Goal: Task Accomplishment & Management: Manage account settings

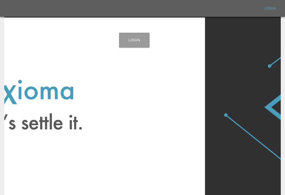
click at [137, 43] on link "Login" at bounding box center [134, 40] width 31 height 15
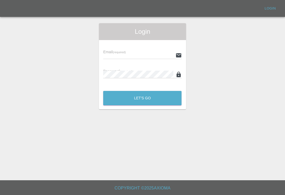
click at [150, 54] on input "text" at bounding box center [138, 55] width 70 height 8
type input "[EMAIL_ADDRESS][DOMAIN_NAME]"
click at [142, 98] on button "Let's Go" at bounding box center [142, 98] width 78 height 14
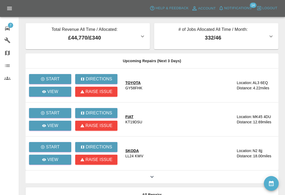
click at [220, 11] on button "Notifications" at bounding box center [235, 8] width 36 height 8
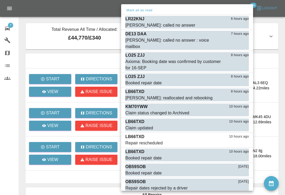
click at [138, 59] on div "Axioma: Booking date was confirmed by customer for 16-SEP" at bounding box center [173, 65] width 97 height 13
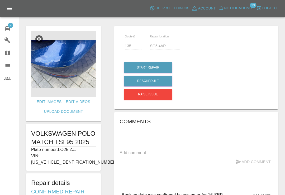
click at [227, 8] on span "Notifications" at bounding box center [237, 8] width 27 height 6
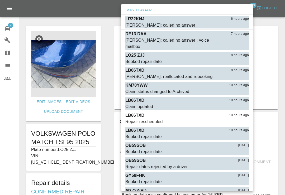
click at [244, 26] on button "Mark as read" at bounding box center [236, 25] width 23 height 6
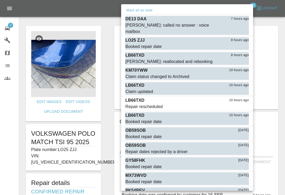
click at [235, 29] on button "Mark as read" at bounding box center [236, 32] width 23 height 6
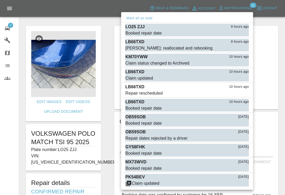
click at [239, 33] on button "Mark as read" at bounding box center [236, 33] width 23 height 6
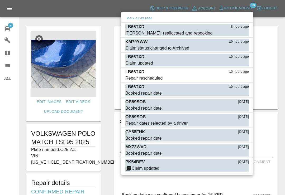
click at [240, 35] on button "Mark as read" at bounding box center [236, 33] width 23 height 6
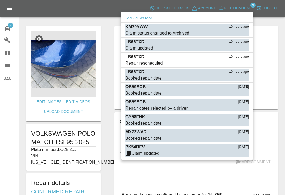
click at [236, 35] on button "Mark as read" at bounding box center [236, 33] width 23 height 6
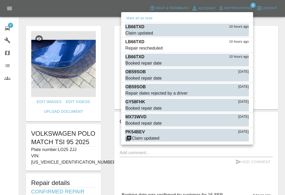
click at [241, 35] on button "Mark as read" at bounding box center [236, 33] width 23 height 6
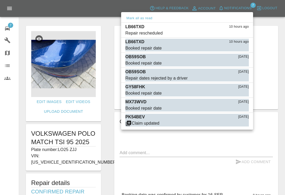
click at [236, 35] on button "Mark as read" at bounding box center [236, 33] width 23 height 6
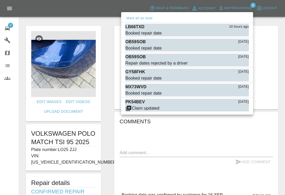
click at [240, 35] on button "Mark as read" at bounding box center [236, 33] width 23 height 6
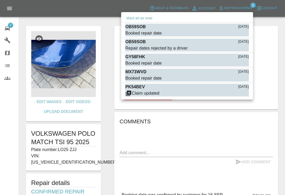
click at [143, 33] on div "Booked repair date" at bounding box center [143, 33] width 36 height 6
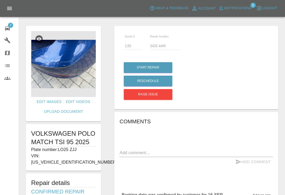
click at [157, 33] on div "Repair dates rejected by a driver" at bounding box center [180, 33] width 47 height 4
type input "365"
type input "CM14 4LQ"
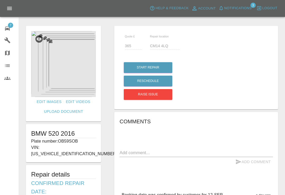
click at [226, 12] on button "Notifications" at bounding box center [235, 8] width 36 height 8
